Goal: Task Accomplishment & Management: Complete application form

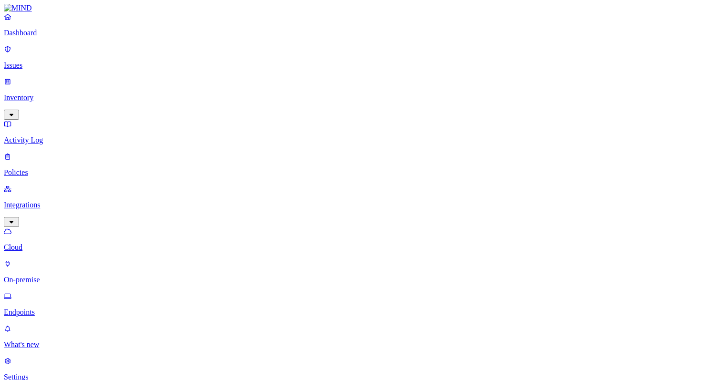
click at [63, 308] on p "Endpoints" at bounding box center [360, 312] width 713 height 9
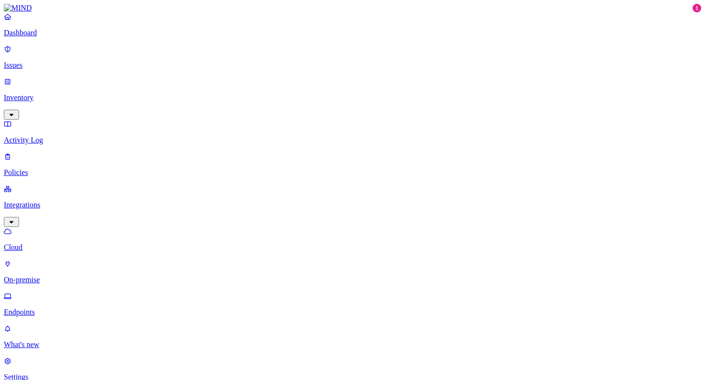
click at [33, 61] on p "Issues" at bounding box center [352, 65] width 697 height 9
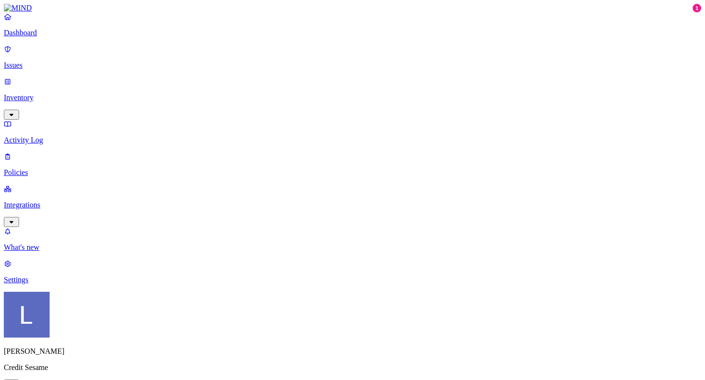
click at [53, 168] on p "Policies" at bounding box center [352, 172] width 697 height 9
type input "C"
type input "Credit Card External Share"
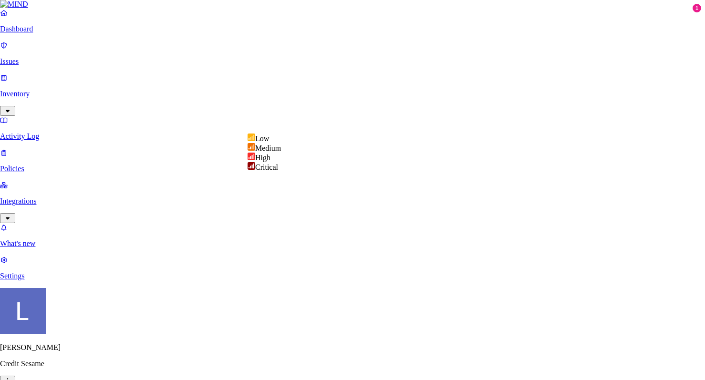
select select "3"
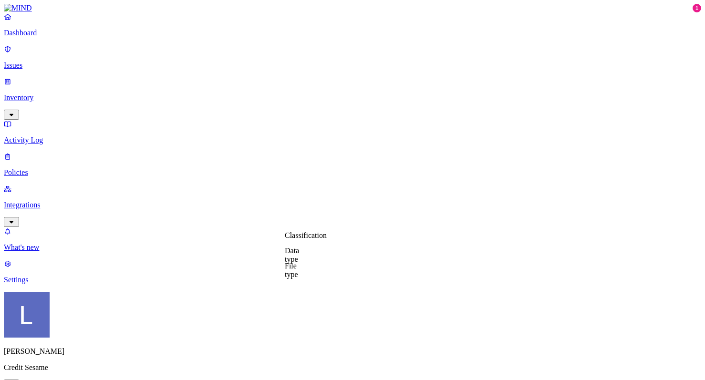
click at [308, 239] on label "Classification" at bounding box center [306, 235] width 42 height 8
click at [325, 305] on div "PCI" at bounding box center [331, 295] width 92 height 27
click at [359, 239] on label "OR" at bounding box center [353, 235] width 10 height 8
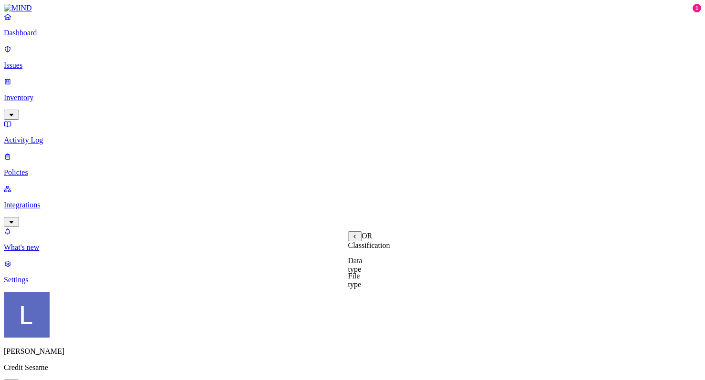
click at [362, 270] on label "Data type" at bounding box center [355, 264] width 14 height 17
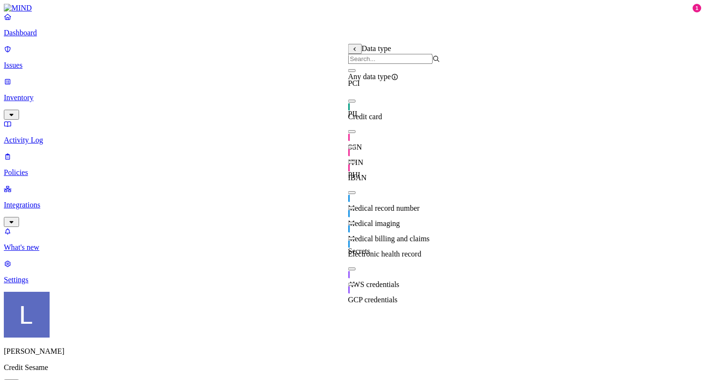
click at [388, 160] on div "ITIN" at bounding box center [394, 153] width 92 height 27
click at [367, 174] on span "IBAN" at bounding box center [357, 178] width 19 height 8
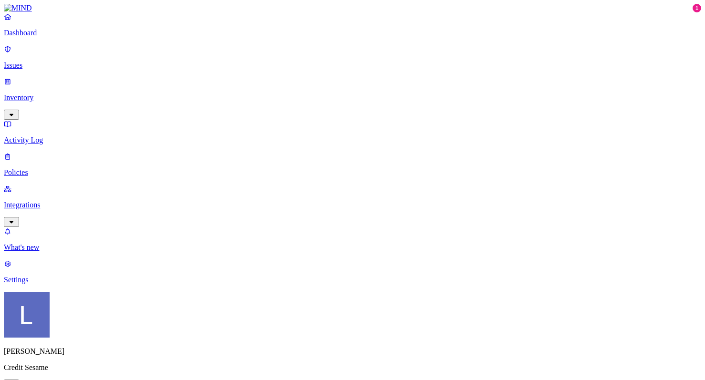
click at [325, 252] on label "Web Category" at bounding box center [315, 247] width 28 height 17
click at [368, 283] on div "Gen AI" at bounding box center [347, 272] width 92 height 26
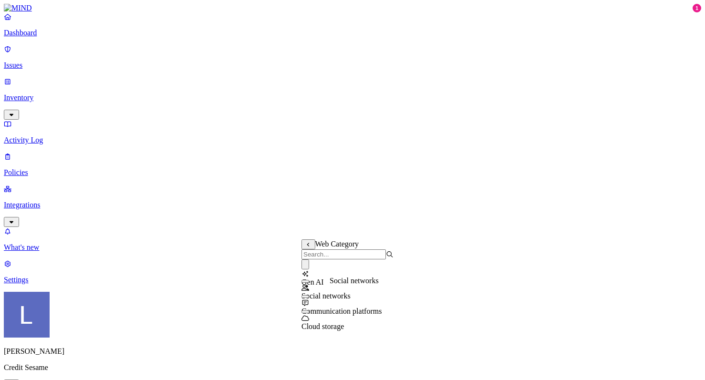
click at [359, 297] on div "Social networks" at bounding box center [347, 291] width 92 height 17
click at [345, 310] on span "Communication platforms" at bounding box center [341, 311] width 80 height 8
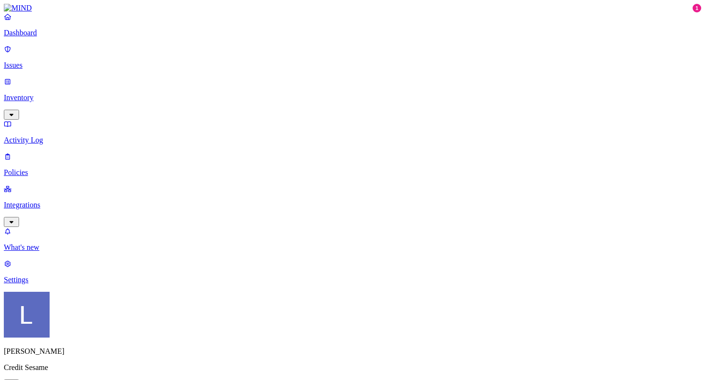
click at [317, 249] on label "Groups" at bounding box center [306, 245] width 22 height 8
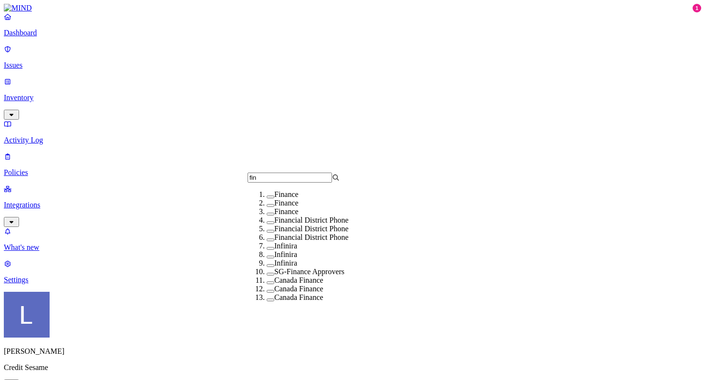
type input "fin"
click at [299, 199] on div "Finance" at bounding box center [313, 194] width 92 height 9
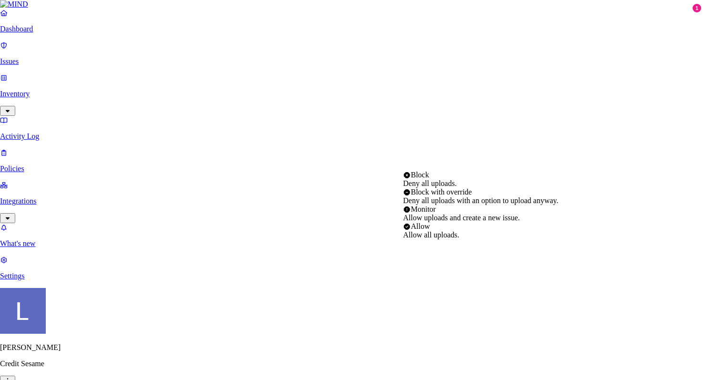
select select "2"
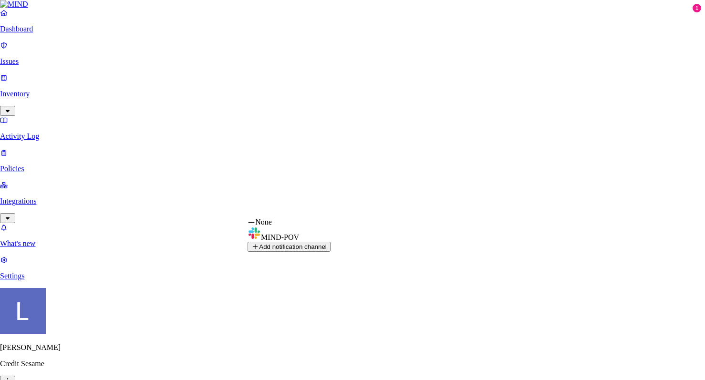
select select "019953a8-4c57-7164-904f-2d248f854334"
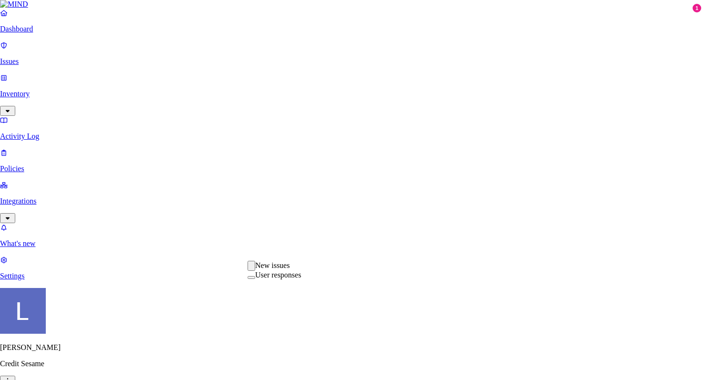
click at [301, 271] on div "New issues" at bounding box center [273, 266] width 53 height 10
click at [301, 279] on div "User responses" at bounding box center [273, 275] width 53 height 9
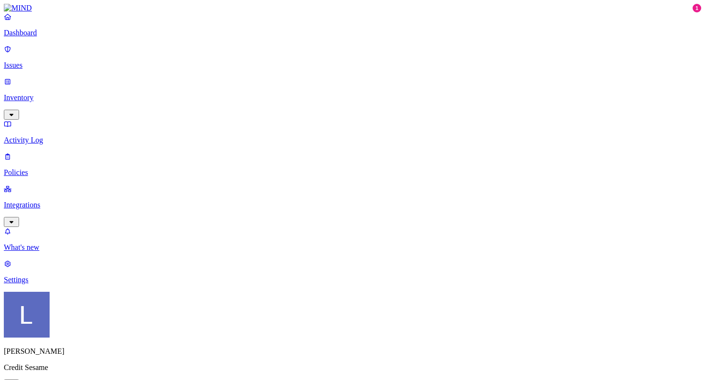
scroll to position [598, 0]
drag, startPoint x: 343, startPoint y: 83, endPoint x: 228, endPoint y: 82, distance: 114.9
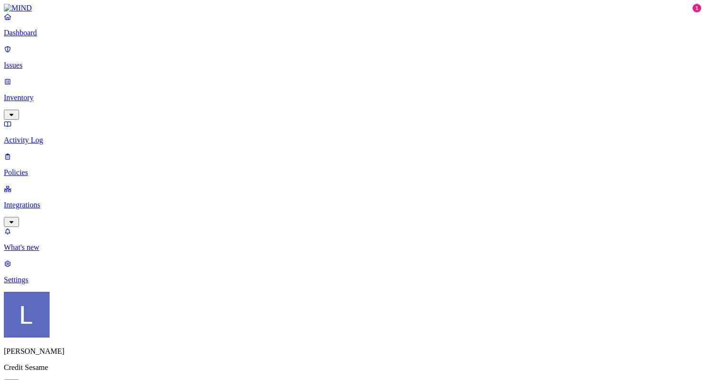
type input "PCI IBAN, ITIN"
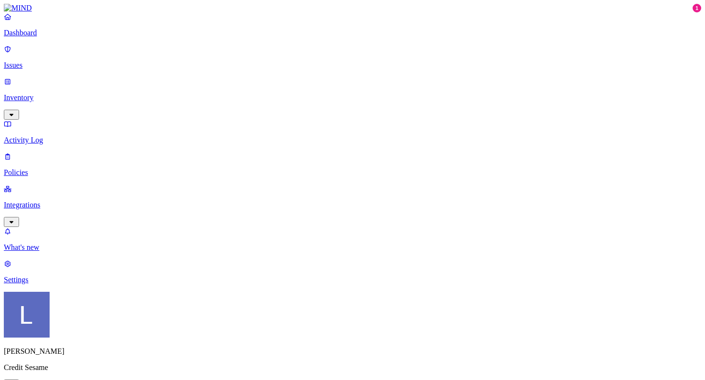
click at [49, 201] on p "Integrations" at bounding box center [352, 205] width 697 height 9
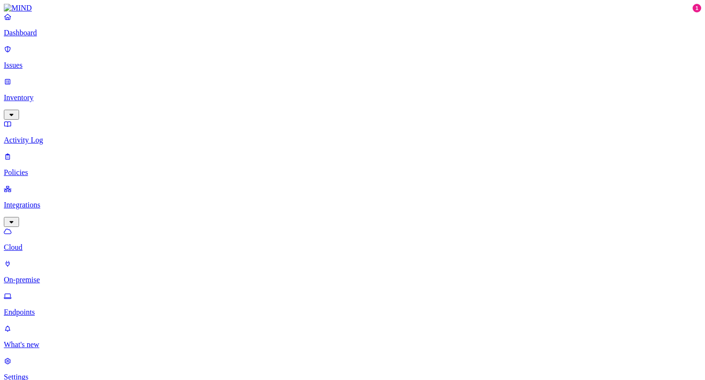
click at [46, 292] on link "Endpoints" at bounding box center [352, 304] width 697 height 25
drag, startPoint x: 133, startPoint y: 204, endPoint x: 347, endPoint y: 204, distance: 214.5
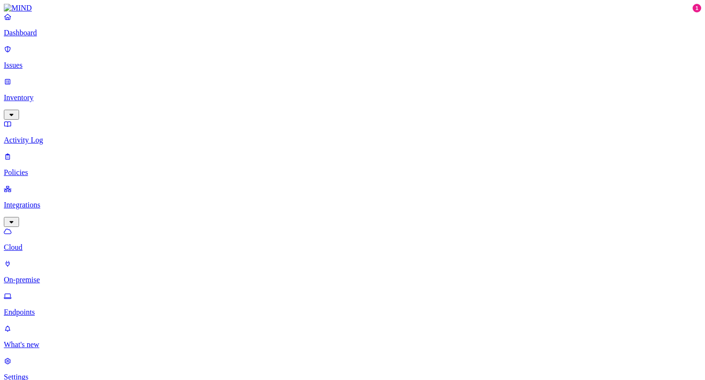
click at [36, 61] on p "Issues" at bounding box center [352, 65] width 697 height 9
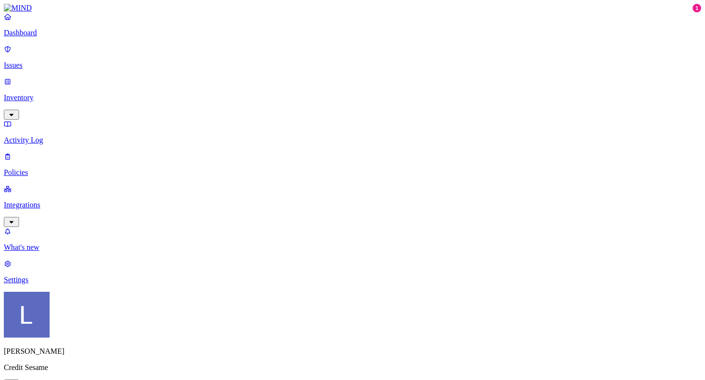
click at [36, 37] on p "Dashboard" at bounding box center [352, 33] width 697 height 9
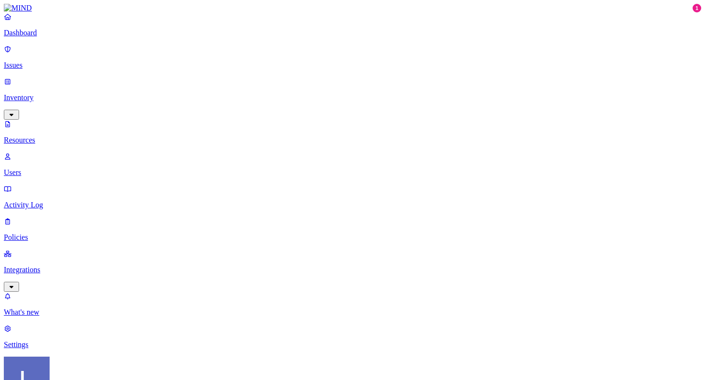
click at [25, 233] on p "Policies" at bounding box center [352, 237] width 697 height 9
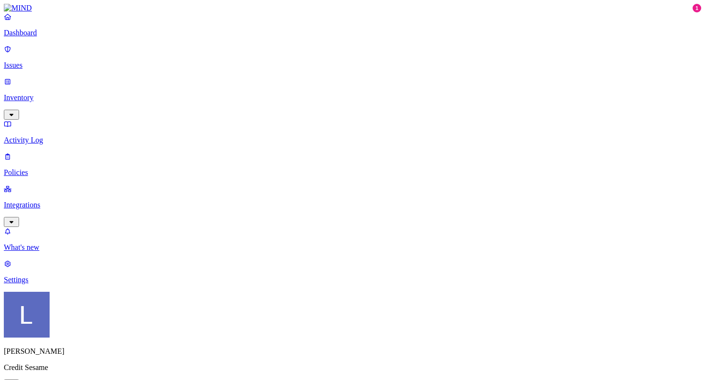
type input "[PERSON_NAME]-test-policy-1"
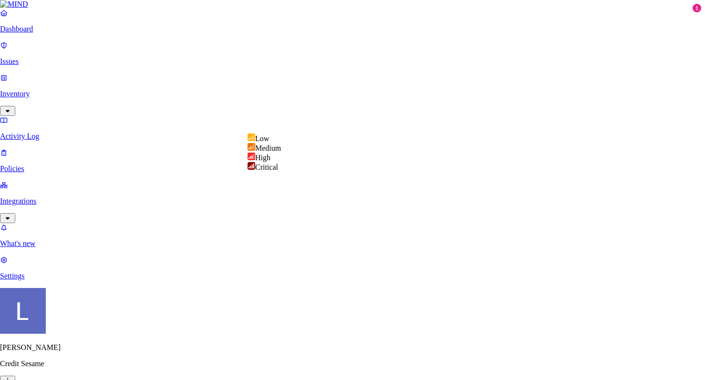
select select "3"
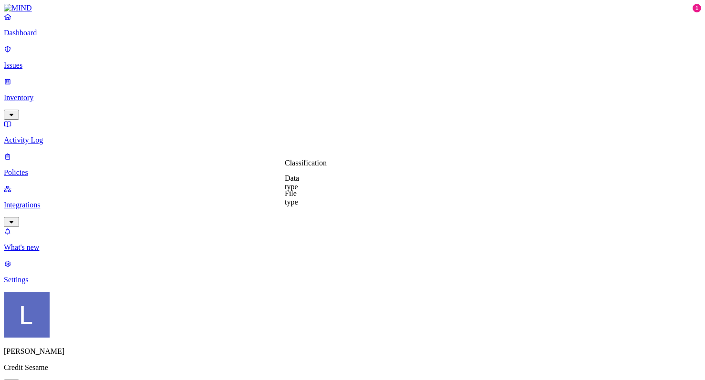
click at [299, 186] on label "Data type" at bounding box center [292, 182] width 14 height 17
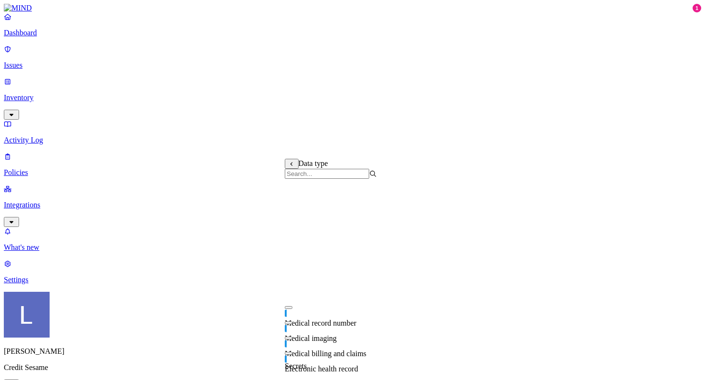
scroll to position [0, 0]
click at [292, 248] on button "button" at bounding box center [289, 246] width 8 height 3
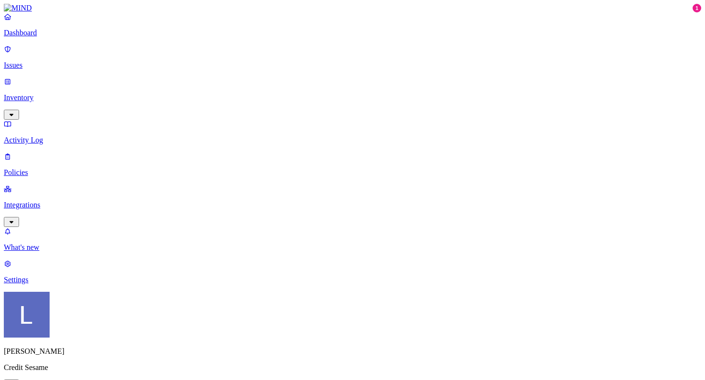
click at [357, 182] on label "AND" at bounding box center [348, 178] width 17 height 8
click at [367, 207] on label "File type" at bounding box center [353, 203] width 27 height 8
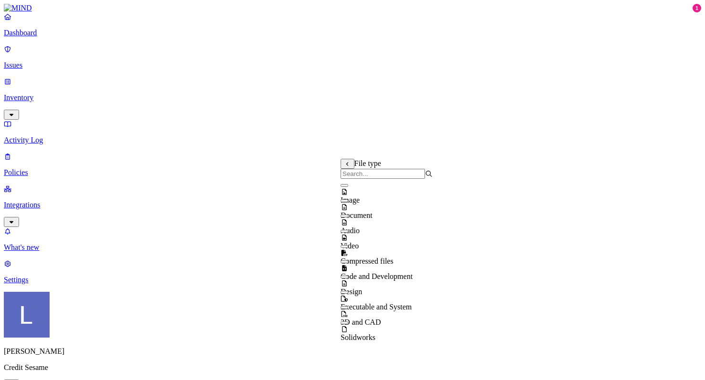
click at [400, 197] on div "Image" at bounding box center [386, 192] width 92 height 26
click at [372, 214] on span "Document" at bounding box center [356, 215] width 32 height 8
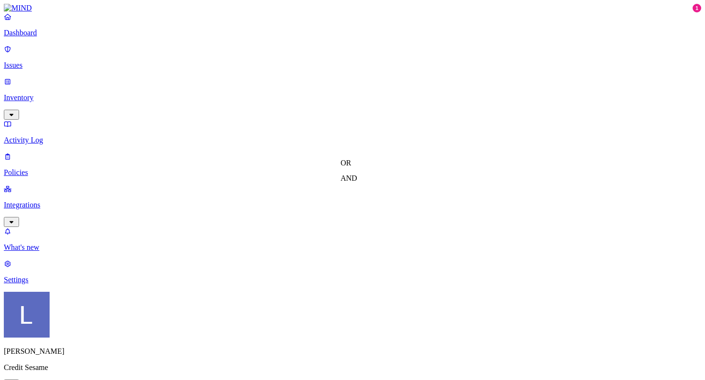
drag, startPoint x: 379, startPoint y: 226, endPoint x: 391, endPoint y: 230, distance: 12.4
click at [329, 230] on label "Web Category" at bounding box center [315, 222] width 28 height 17
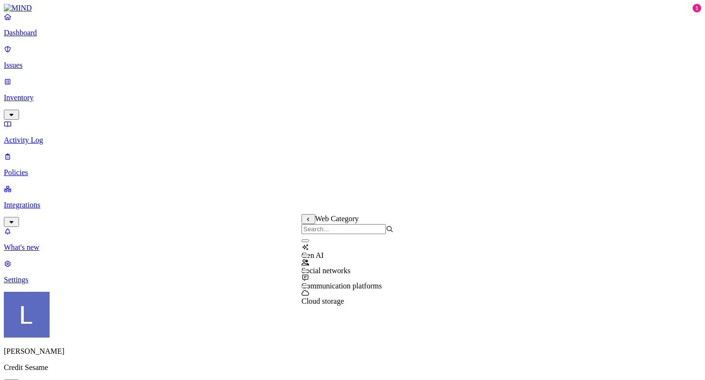
click at [310, 221] on icon at bounding box center [308, 219] width 6 height 5
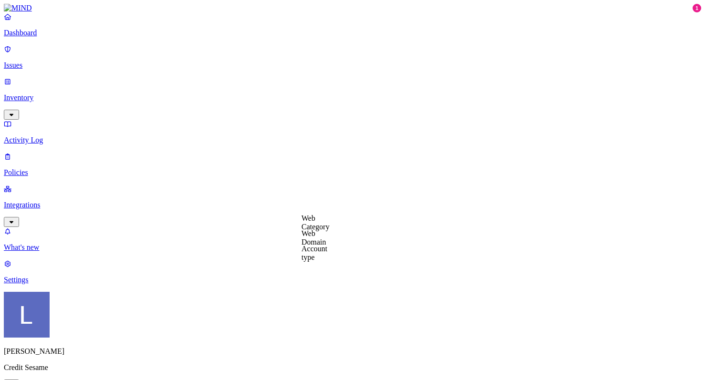
click at [326, 239] on label "Web Domain" at bounding box center [313, 237] width 25 height 17
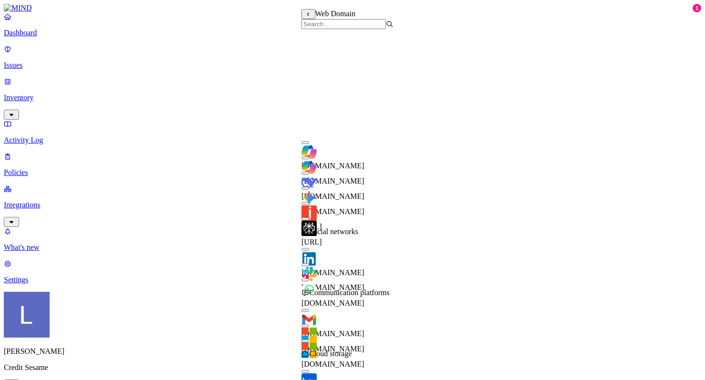
scroll to position [157, 0]
drag, startPoint x: 313, startPoint y: 120, endPoint x: 378, endPoint y: 159, distance: 75.3
click at [378, 159] on div "[DOMAIN_NAME] [DOMAIN_NAME] [DOMAIN_NAME] [DOMAIN_NAME] [DOMAIN_NAME] [DOMAIN_N…" at bounding box center [347, 311] width 92 height 564
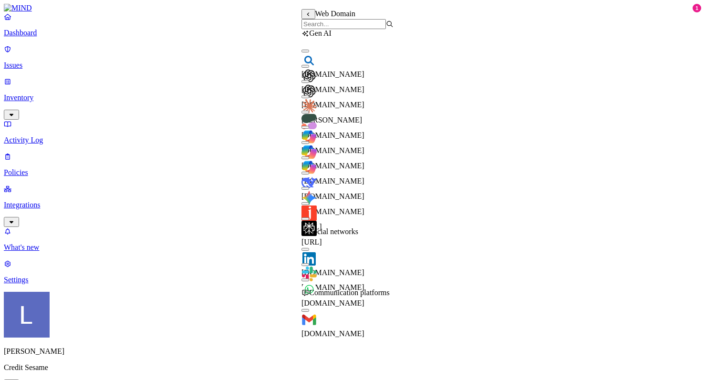
scroll to position [0, 0]
click at [308, 52] on button "button" at bounding box center [305, 51] width 8 height 3
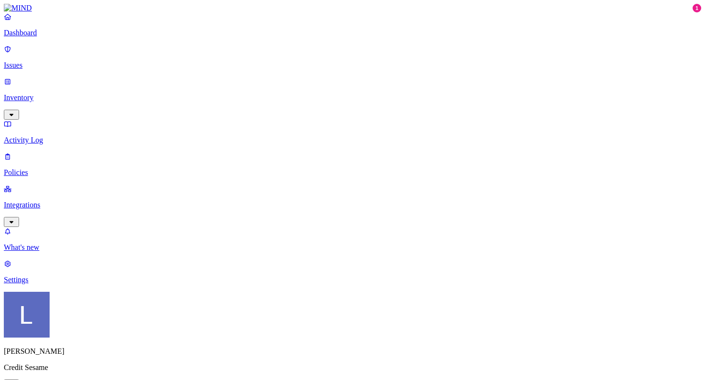
click at [378, 237] on label "AND" at bounding box center [369, 233] width 17 height 8
click at [387, 270] on label "Account type" at bounding box center [374, 263] width 26 height 17
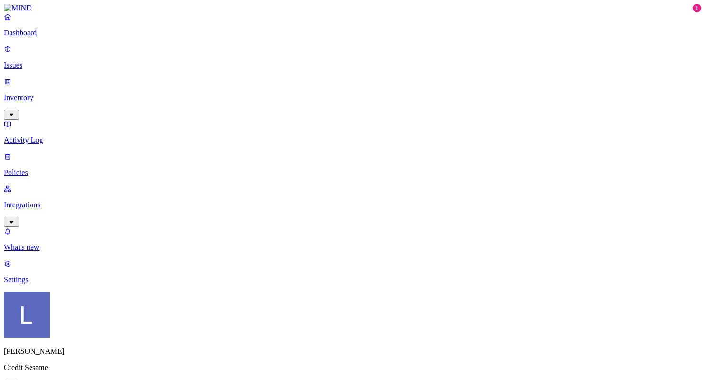
click at [329, 222] on label "Web Category" at bounding box center [315, 222] width 28 height 17
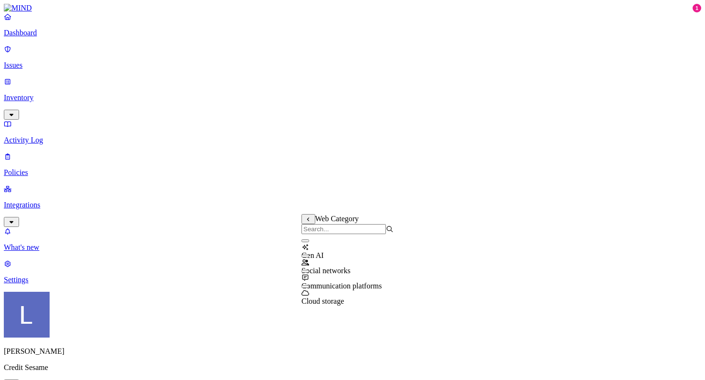
click at [306, 222] on icon at bounding box center [308, 219] width 6 height 5
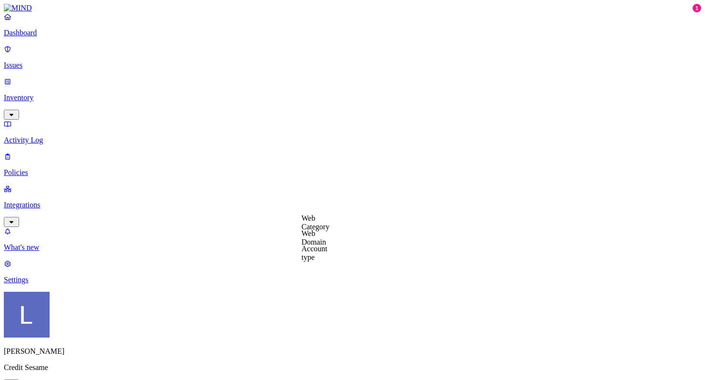
click at [326, 239] on label "Web Domain" at bounding box center [313, 237] width 25 height 17
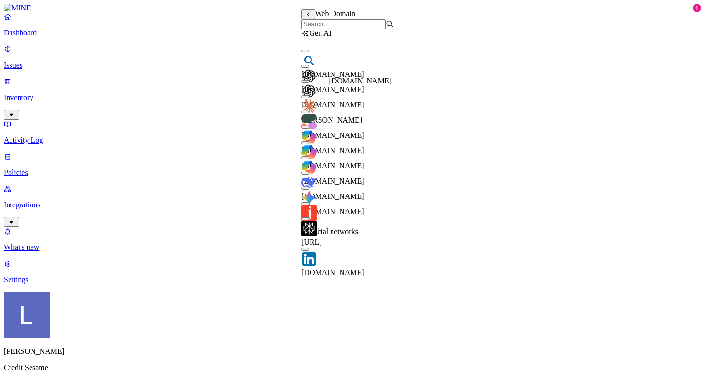
click at [332, 101] on span "[DOMAIN_NAME]" at bounding box center [332, 105] width 63 height 8
click at [346, 102] on span "[DOMAIN_NAME]" at bounding box center [332, 106] width 63 height 8
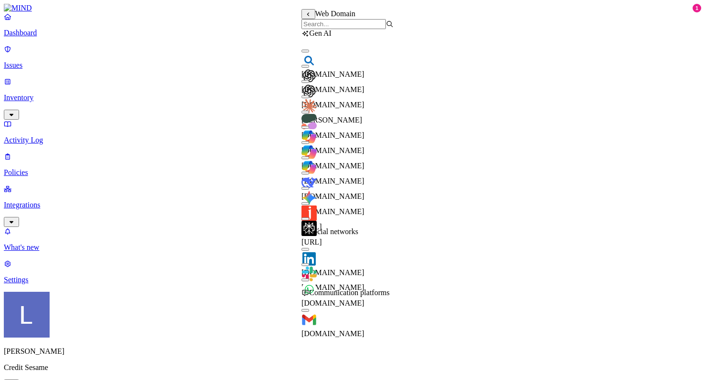
scroll to position [77, 0]
click at [339, 207] on span "[DOMAIN_NAME]" at bounding box center [332, 211] width 63 height 8
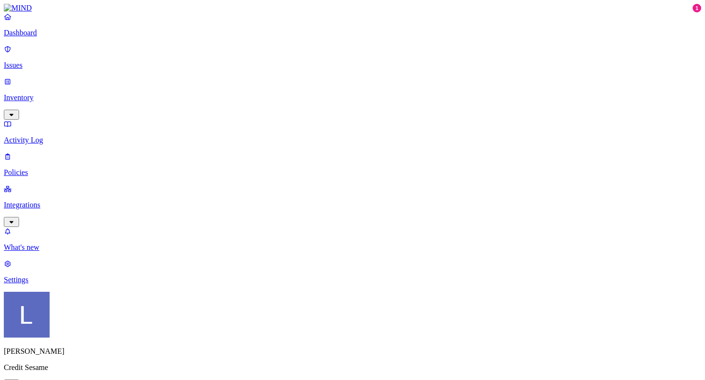
click at [403, 237] on label "AND" at bounding box center [394, 233] width 17 height 8
click at [411, 271] on label "Account type" at bounding box center [399, 263] width 26 height 17
click at [423, 232] on label "Unmanaged" at bounding box center [404, 228] width 37 height 8
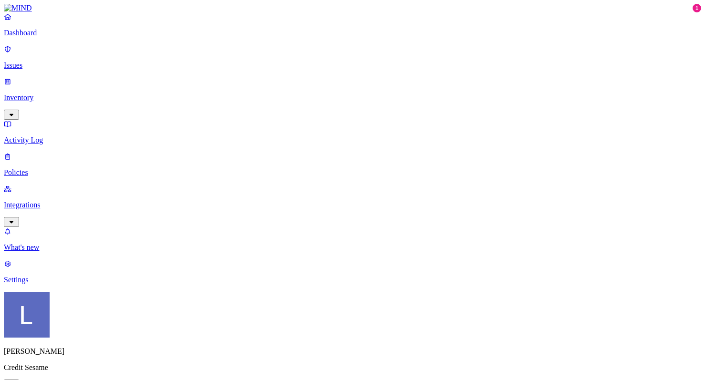
scroll to position [232, 0]
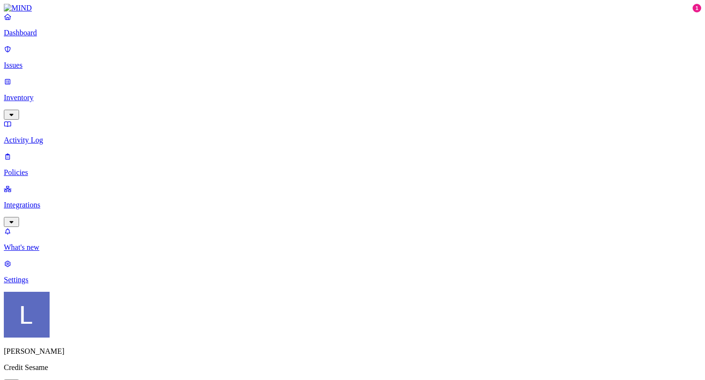
click at [401, 280] on label "AND" at bounding box center [394, 276] width 17 height 8
click at [414, 283] on label "Web Category" at bounding box center [400, 275] width 28 height 17
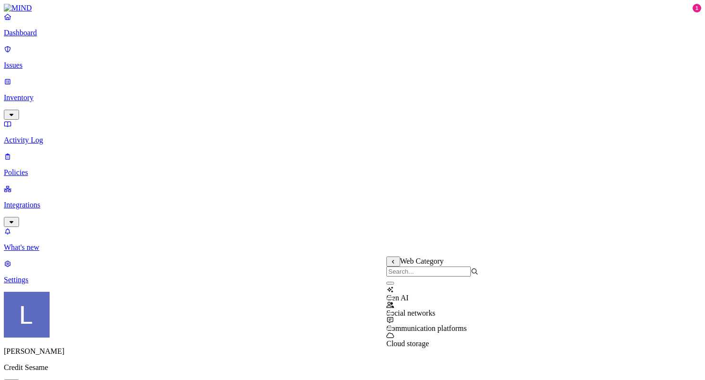
click at [391, 269] on div "Web Category" at bounding box center [432, 266] width 92 height 20
click at [392, 260] on button at bounding box center [393, 261] width 14 height 10
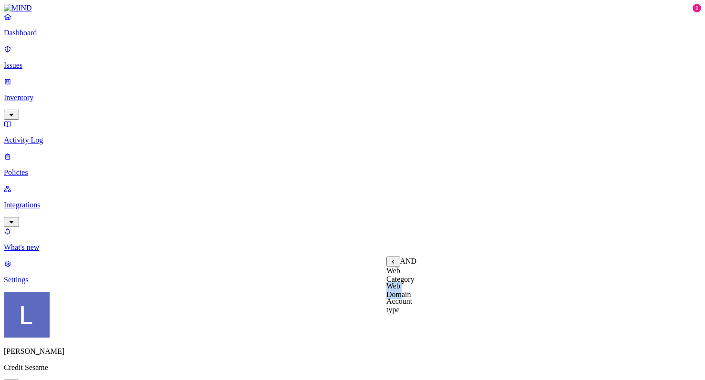
click at [411, 292] on label "Web Domain" at bounding box center [398, 290] width 25 height 17
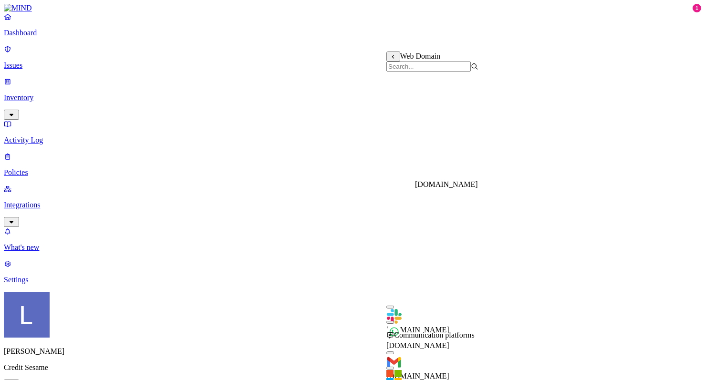
scroll to position [298, 0]
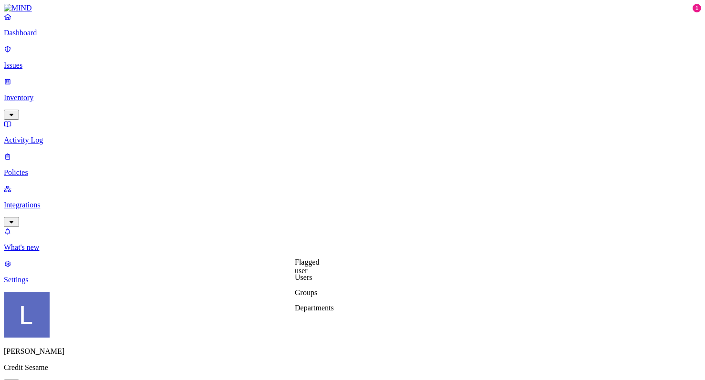
click at [323, 312] on label "Departments" at bounding box center [314, 308] width 39 height 8
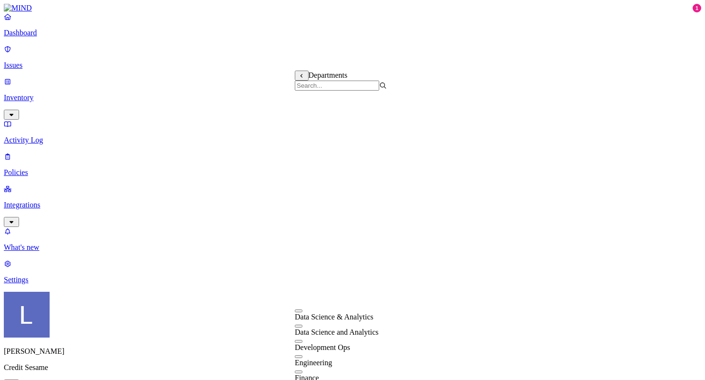
scroll to position [0, 0]
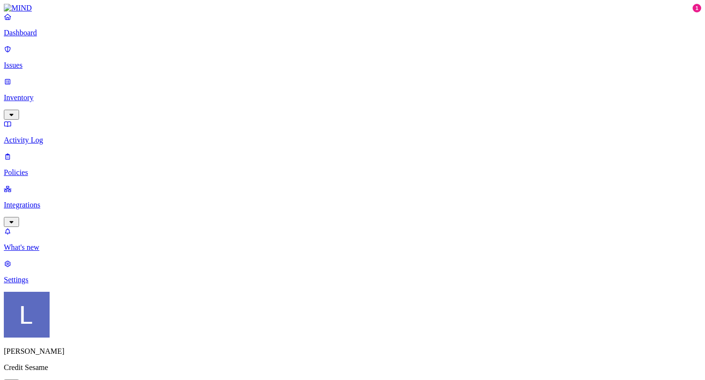
click at [397, 211] on label "OR" at bounding box center [391, 207] width 10 height 8
click at [411, 242] on label "Web Domain" at bounding box center [398, 236] width 25 height 17
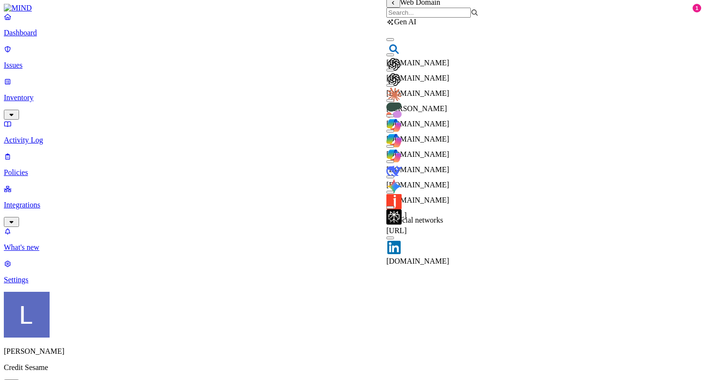
click at [452, 83] on div "[DOMAIN_NAME]" at bounding box center [432, 80] width 92 height 34
click at [413, 67] on div "[DOMAIN_NAME]" at bounding box center [432, 70] width 92 height 26
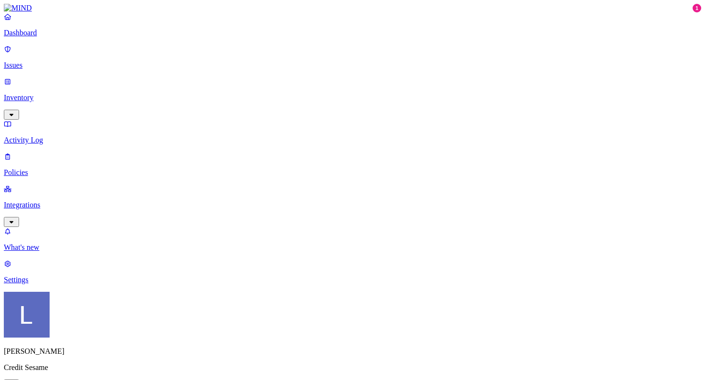
scroll to position [0, 0]
drag, startPoint x: 328, startPoint y: 82, endPoint x: 313, endPoint y: 79, distance: 15.6
drag, startPoint x: 318, startPoint y: 79, endPoint x: 286, endPoint y: 82, distance: 31.6
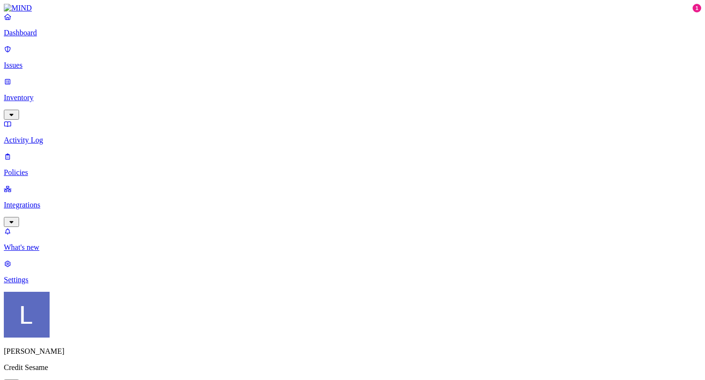
type input "[PERSON_NAME]-test-ssn"
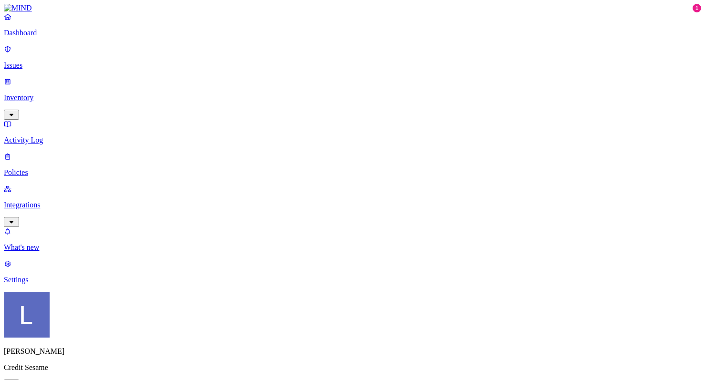
scroll to position [504, 0]
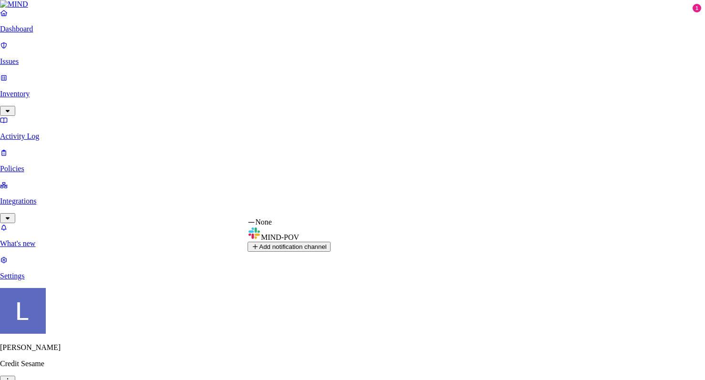
select select "019953a8-4c57-7164-904f-2d248f854334"
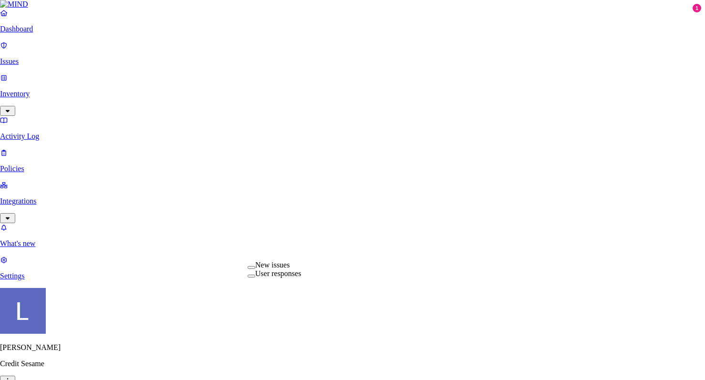
click at [301, 269] on div "New issues" at bounding box center [273, 265] width 53 height 9
click at [301, 279] on div "User responses" at bounding box center [273, 275] width 53 height 9
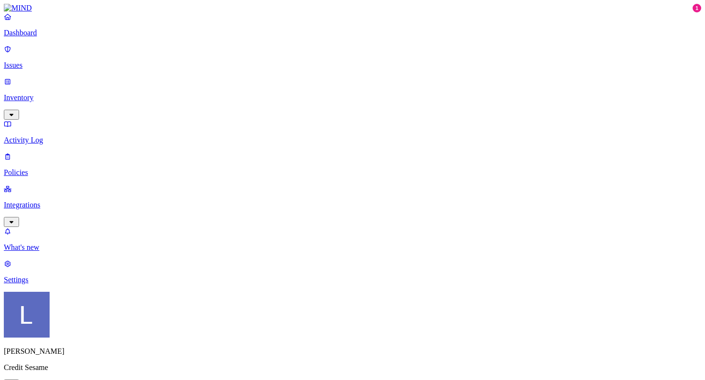
click at [61, 284] on p "Settings" at bounding box center [352, 280] width 697 height 9
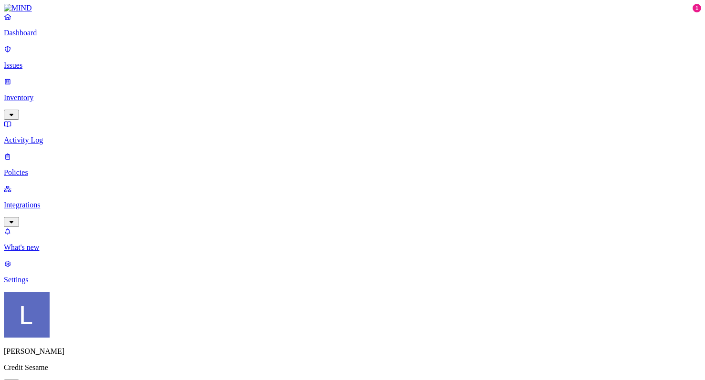
scroll to position [98, 0]
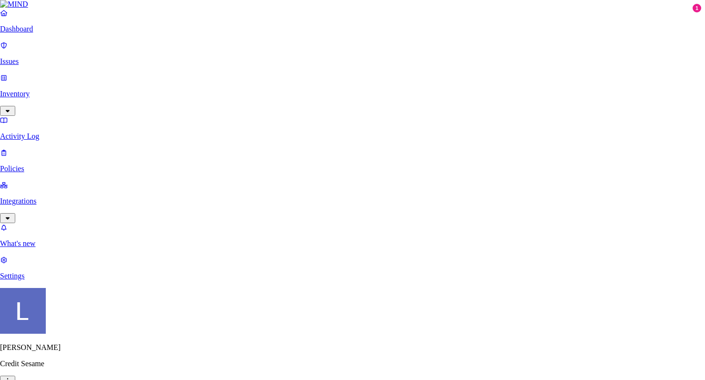
type input "[DOMAIN_NAME]"
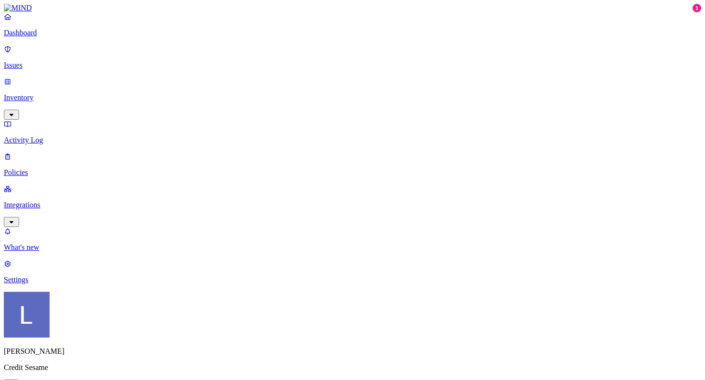
drag, startPoint x: 309, startPoint y: 135, endPoint x: 528, endPoint y: 135, distance: 218.8
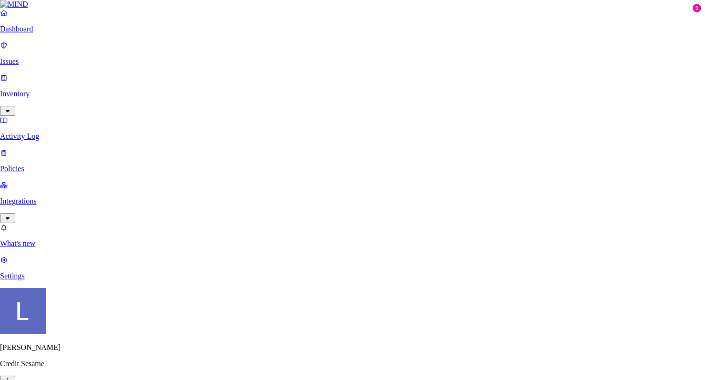
drag, startPoint x: 267, startPoint y: 95, endPoint x: 253, endPoint y: 95, distance: 14.8
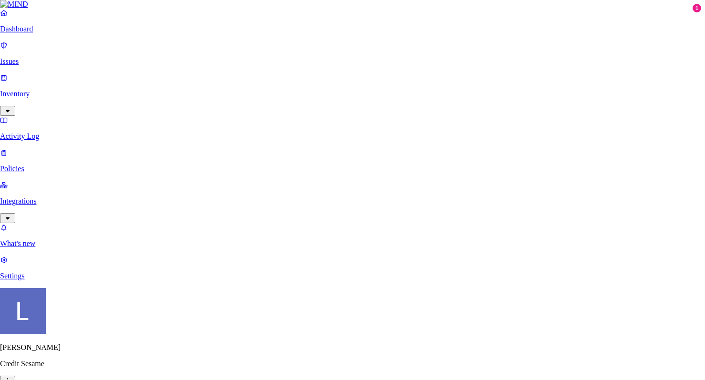
type textarea "[DOMAIN_NAME]"
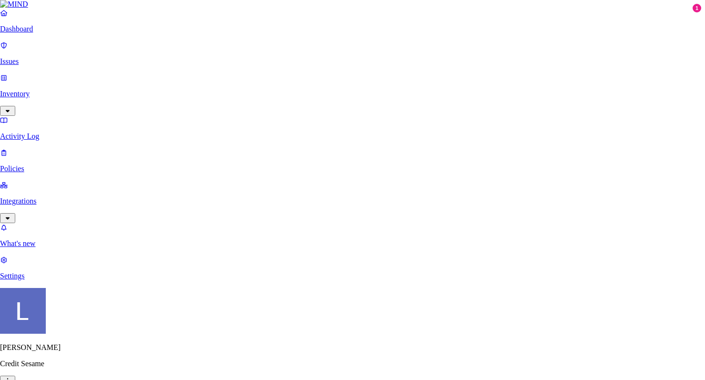
type input "[DOMAIN_NAME]"
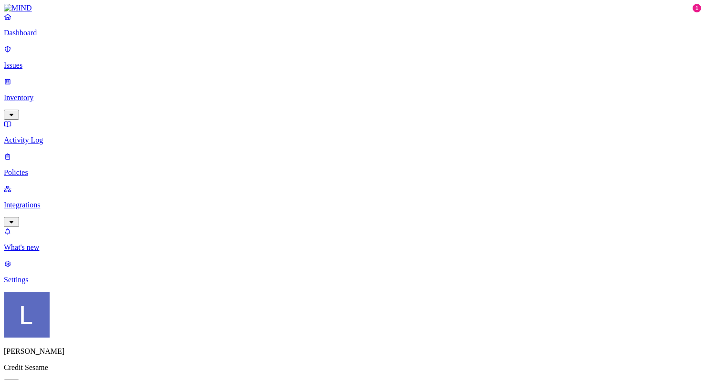
click at [34, 168] on p "Policies" at bounding box center [352, 172] width 697 height 9
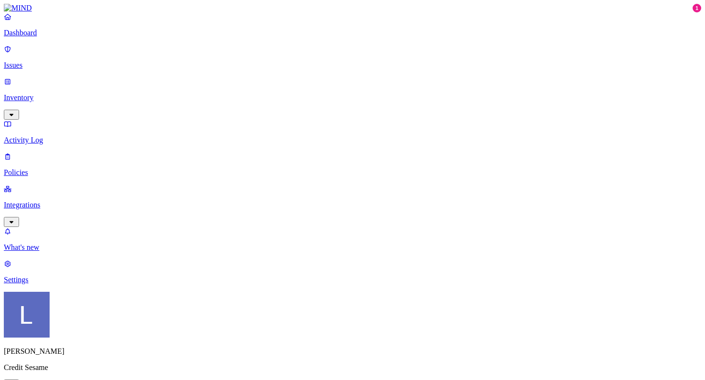
click at [43, 136] on p "Activity Log" at bounding box center [352, 140] width 697 height 9
click at [58, 168] on p "Policies" at bounding box center [352, 172] width 697 height 9
click at [83, 252] on p "What's new" at bounding box center [352, 247] width 697 height 9
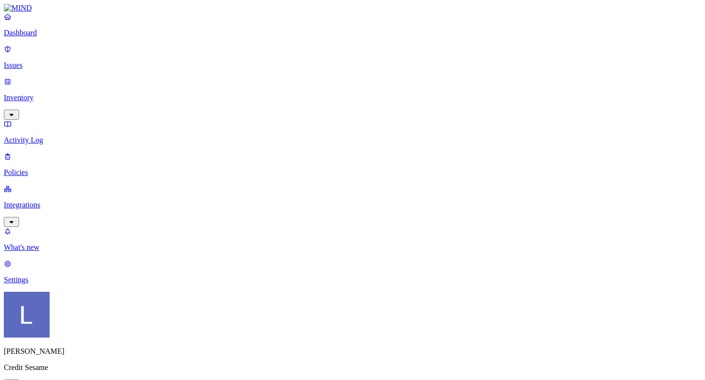
click at [35, 201] on p "Integrations" at bounding box center [352, 205] width 697 height 9
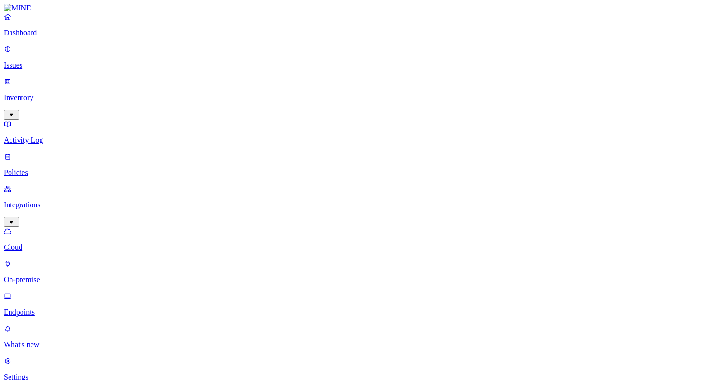
click at [34, 61] on p "Issues" at bounding box center [352, 65] width 697 height 9
